Goal: Find specific page/section: Find specific page/section

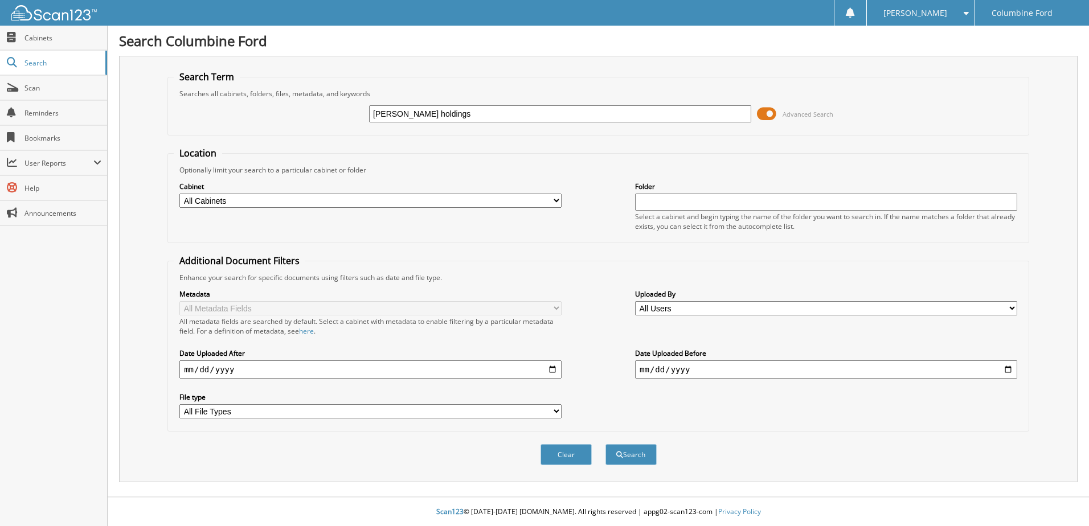
type input "prather holdings"
click at [605, 444] on button "Search" at bounding box center [630, 454] width 51 height 21
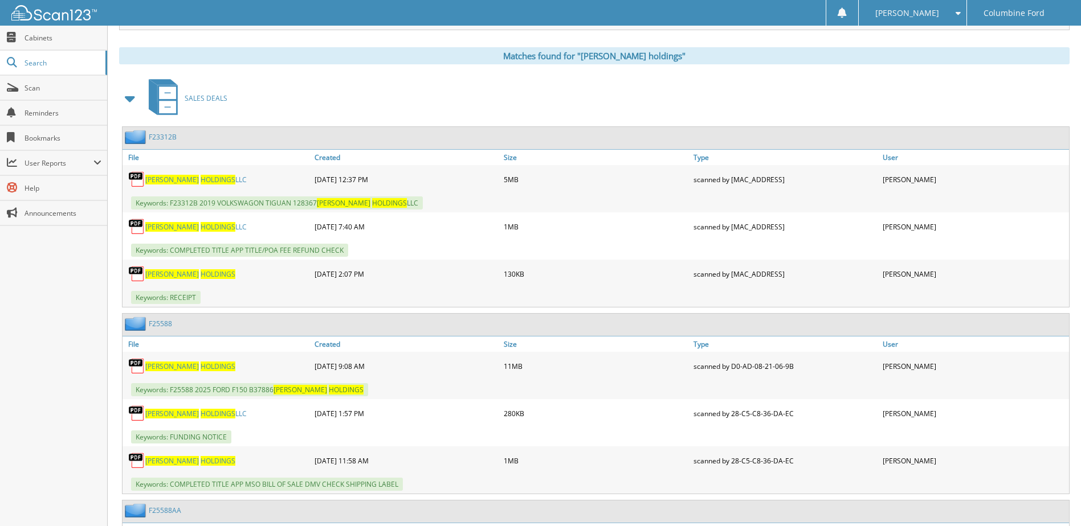
scroll to position [456, 0]
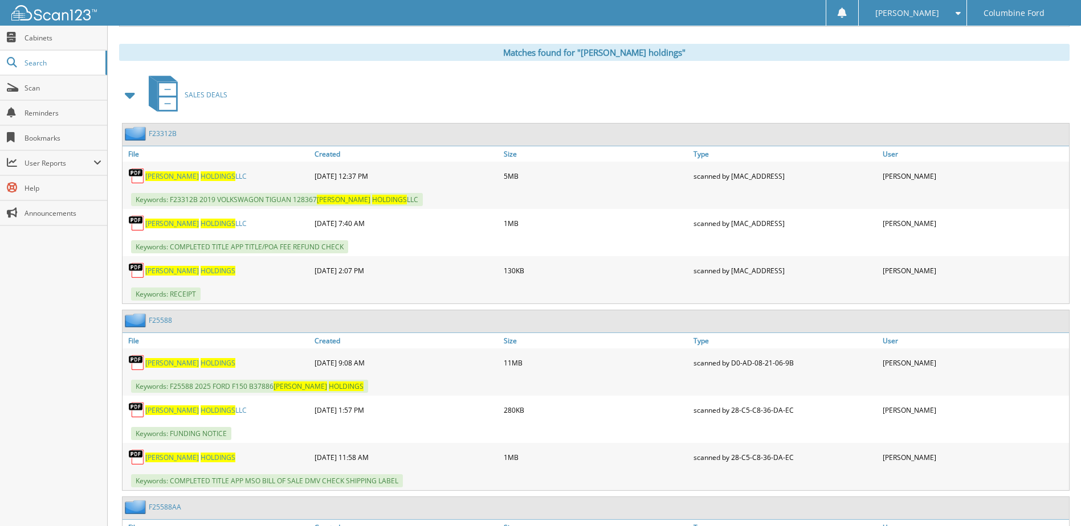
click at [200, 365] on span "HOLDINGS" at bounding box center [217, 363] width 35 height 10
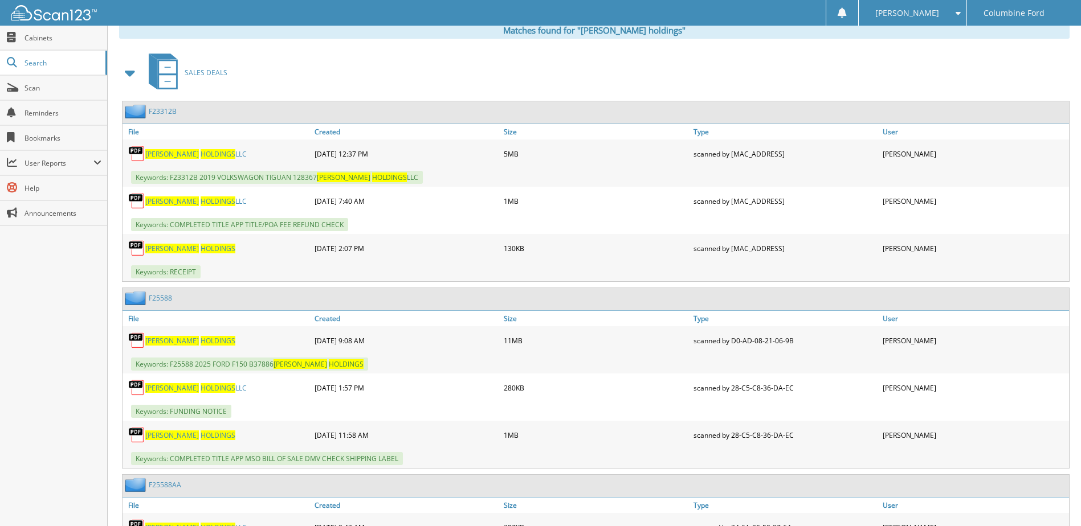
scroll to position [513, 0]
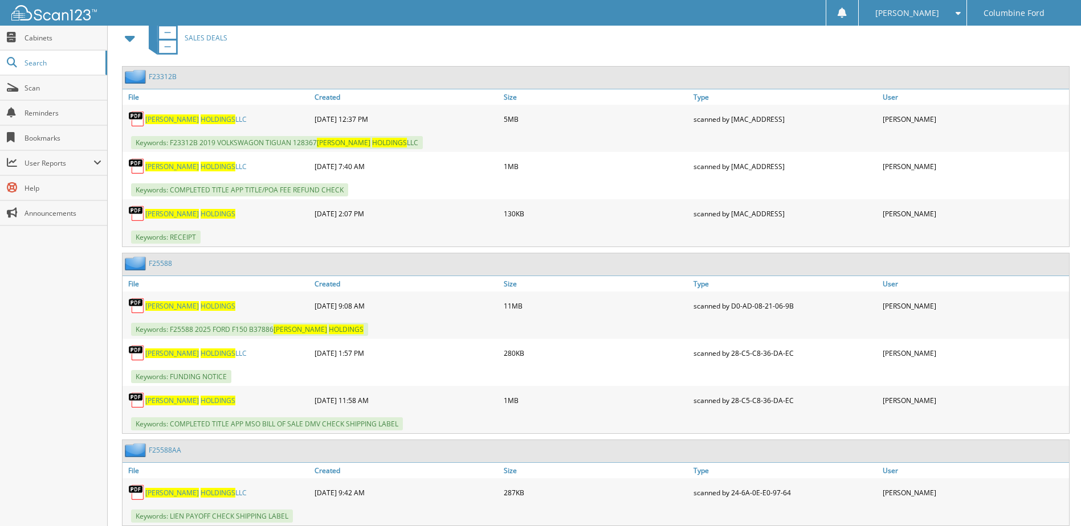
click at [200, 400] on span "HOLDINGS" at bounding box center [217, 401] width 35 height 10
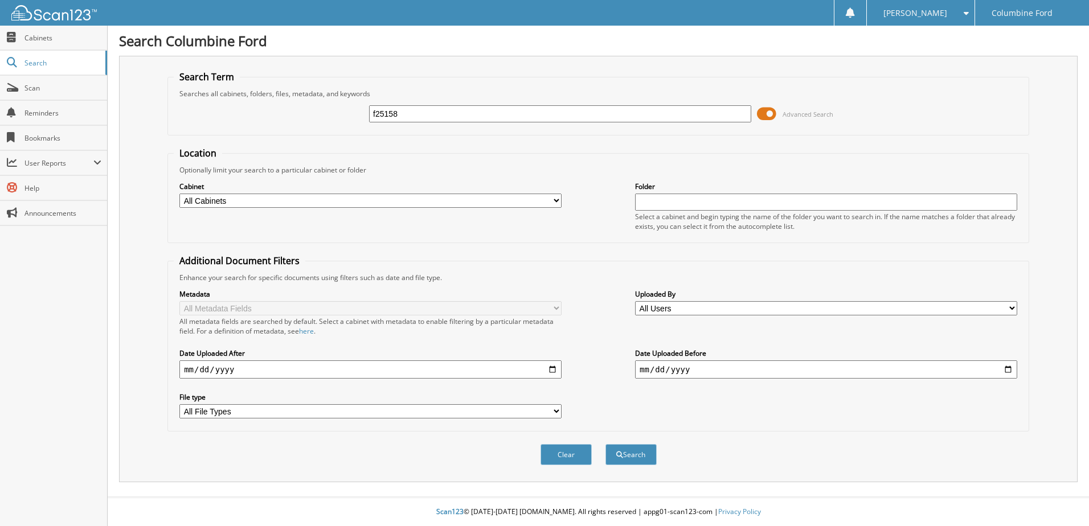
type input "f25158"
click at [605, 444] on button "Search" at bounding box center [630, 454] width 51 height 21
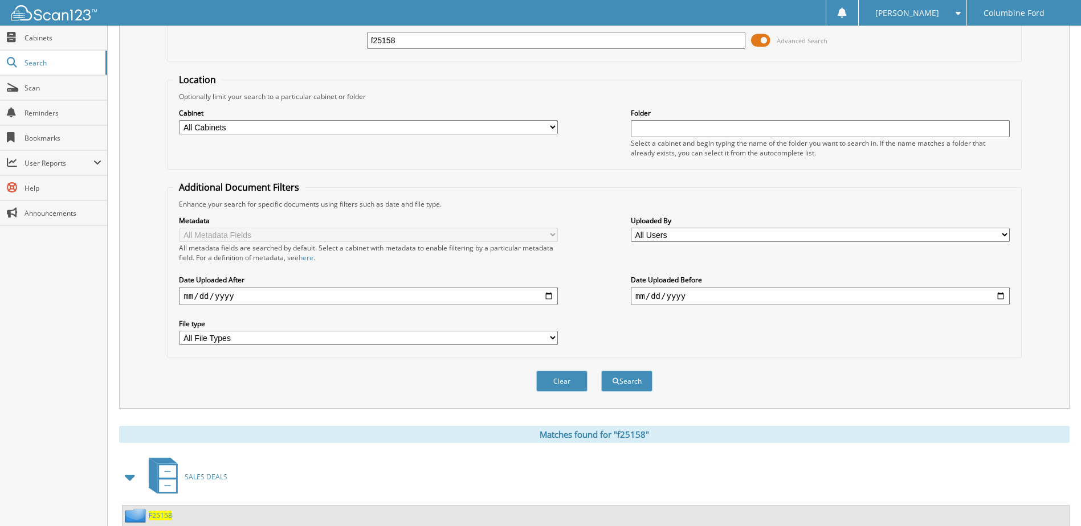
scroll to position [203, 0]
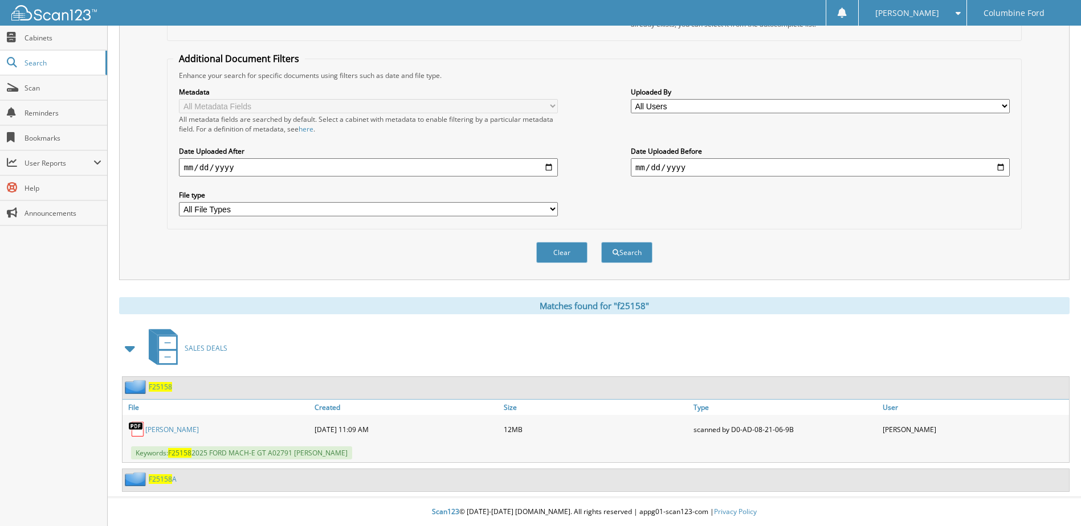
click at [175, 433] on link "CERVANTES, EDWING" at bounding box center [172, 430] width 54 height 10
